Goal: Task Accomplishment & Management: Use online tool/utility

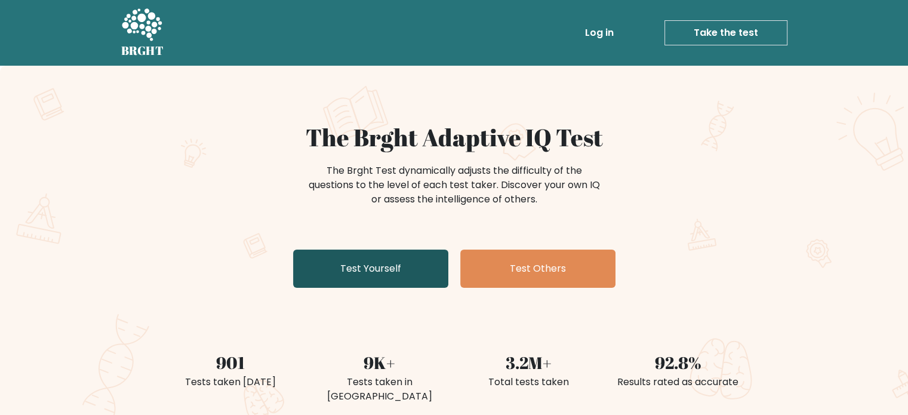
click at [363, 267] on link "Test Yourself" at bounding box center [370, 268] width 155 height 38
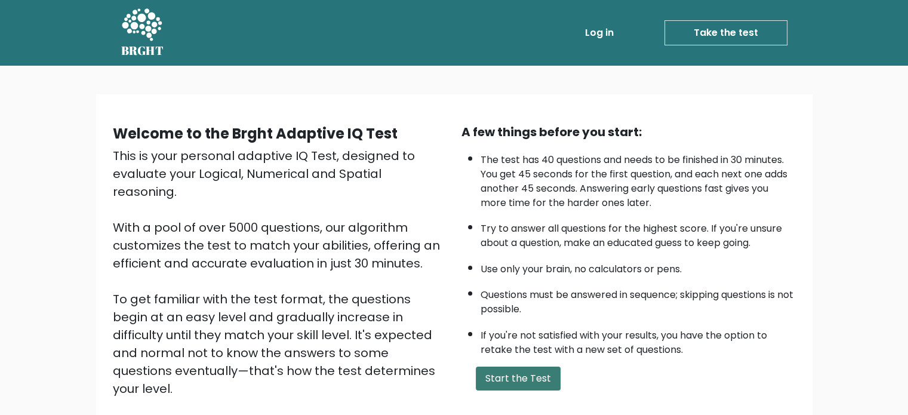
click at [516, 377] on button "Start the Test" at bounding box center [518, 378] width 85 height 24
